Goal: Task Accomplishment & Management: Manage account settings

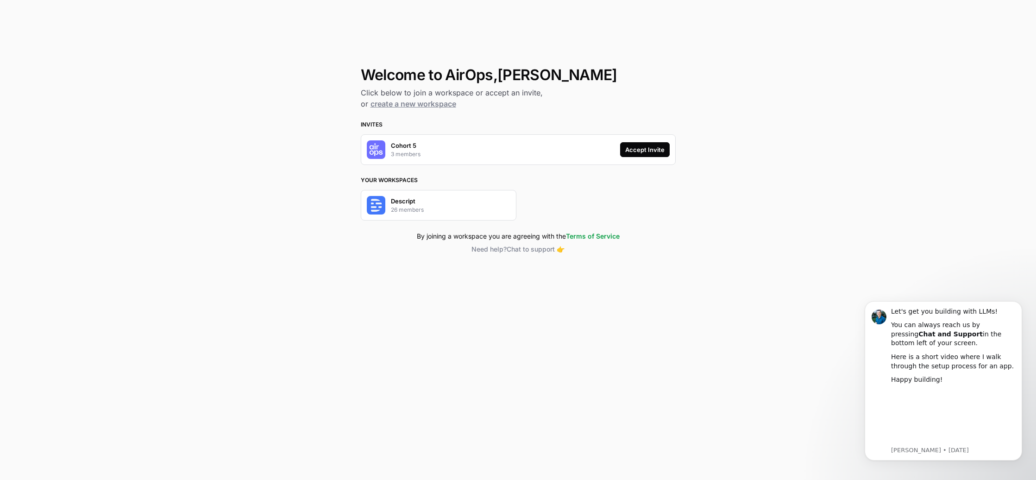
click at [652, 151] on div "Accept Invite" at bounding box center [644, 149] width 39 height 9
